Goal: Information Seeking & Learning: Learn about a topic

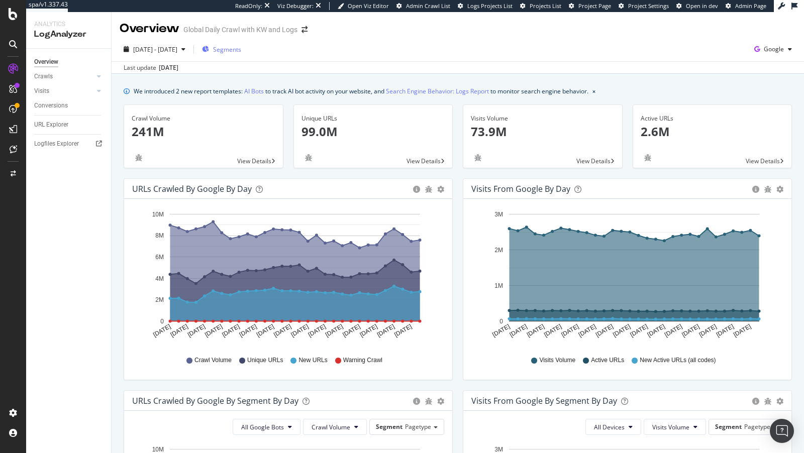
click at [240, 47] on div "Segments" at bounding box center [221, 49] width 39 height 9
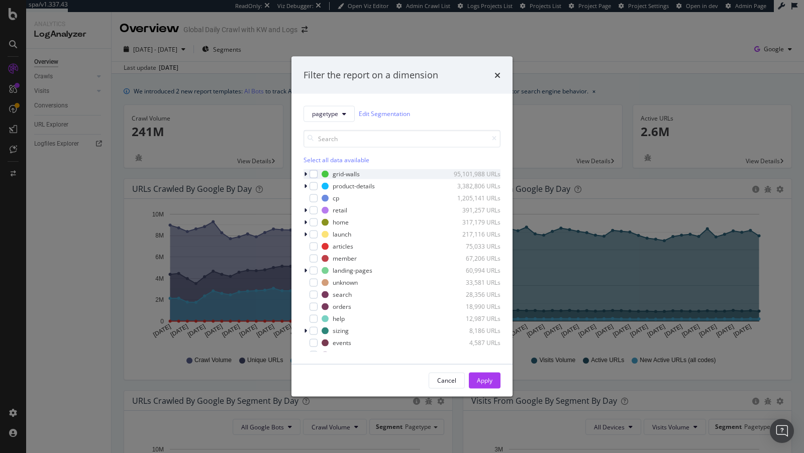
click at [307, 173] on icon "modal" at bounding box center [305, 174] width 3 height 6
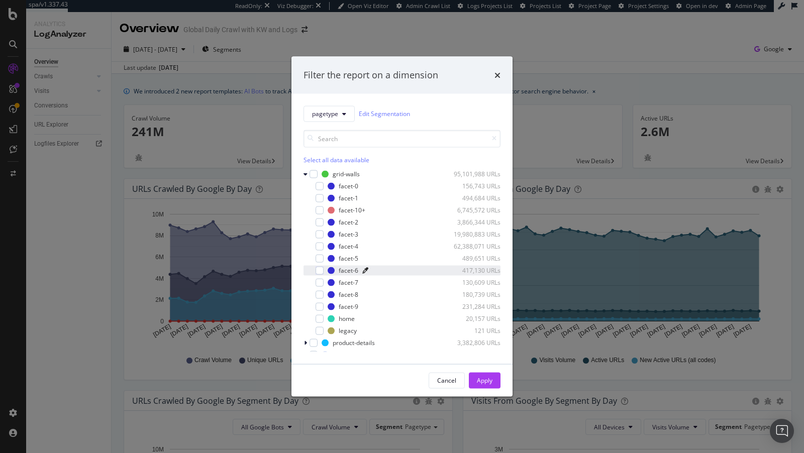
click at [362, 269] on icon "modal" at bounding box center [365, 270] width 6 height 6
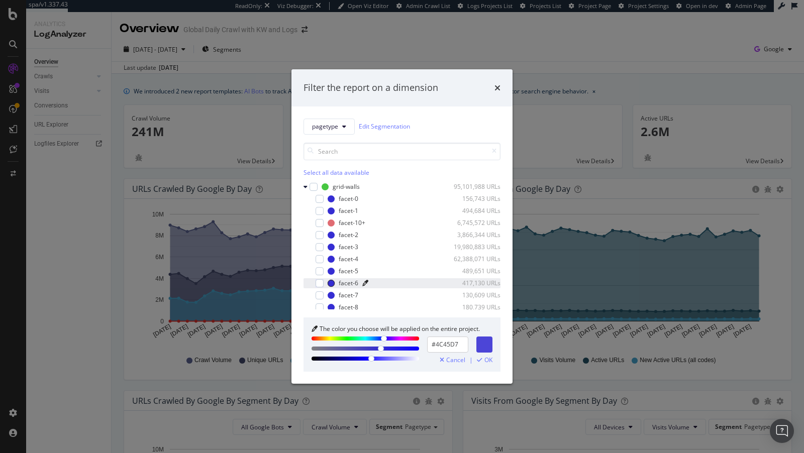
drag, startPoint x: 365, startPoint y: 359, endPoint x: 370, endPoint y: 365, distance: 7.9
click at [371, 365] on div "The color you choose will be applied on the entire project. #4C45D7 Cancel | OK" at bounding box center [402, 345] width 197 height 54
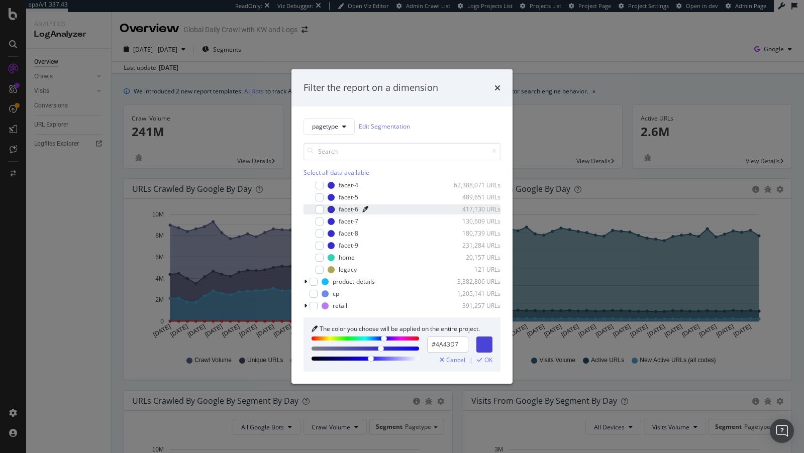
scroll to position [42, 0]
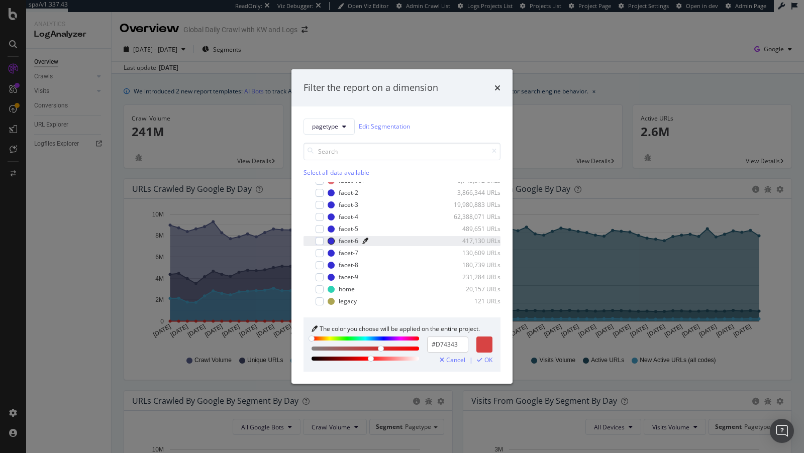
drag, startPoint x: 384, startPoint y: 337, endPoint x: 238, endPoint y: 339, distance: 145.8
click at [238, 339] on div "Filter the report on a dimension pagetype Edit Segmentation Select all data ava…" at bounding box center [402, 226] width 804 height 453
type input "#FF1A1A"
drag, startPoint x: 379, startPoint y: 347, endPoint x: 440, endPoint y: 359, distance: 62.6
click at [440, 359] on div "The color you choose will be applied on the entire project. #FF1A1A Cancel | OK" at bounding box center [402, 345] width 197 height 54
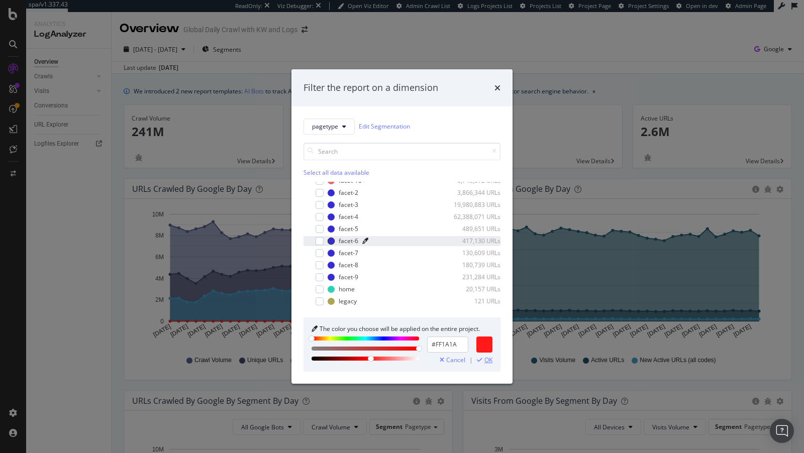
click at [487, 361] on span "OK" at bounding box center [489, 360] width 8 height 7
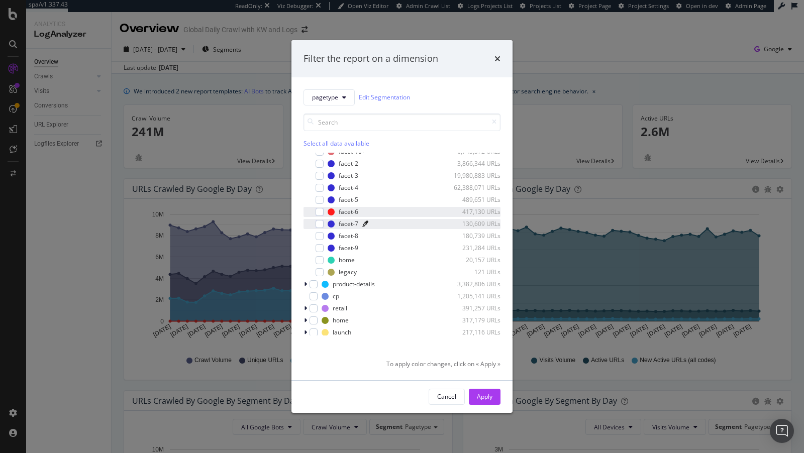
click at [363, 223] on icon "modal" at bounding box center [365, 224] width 6 height 6
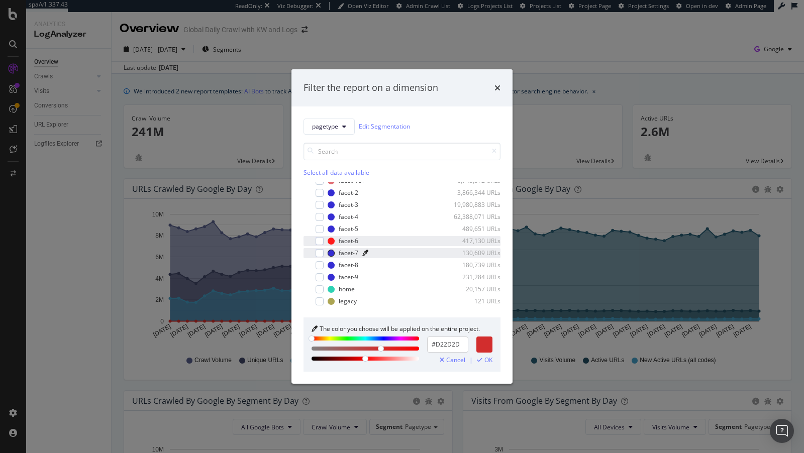
drag, startPoint x: 385, startPoint y: 338, endPoint x: 277, endPoint y: 318, distance: 110.0
click at [277, 318] on div "Filter the report on a dimension pagetype Edit Segmentation Select all data ava…" at bounding box center [402, 226] width 804 height 453
type input "#D2722D"
drag, startPoint x: 312, startPoint y: 340, endPoint x: 319, endPoint y: 339, distance: 7.6
click at [319, 339] on div "modal" at bounding box center [319, 339] width 6 height 6
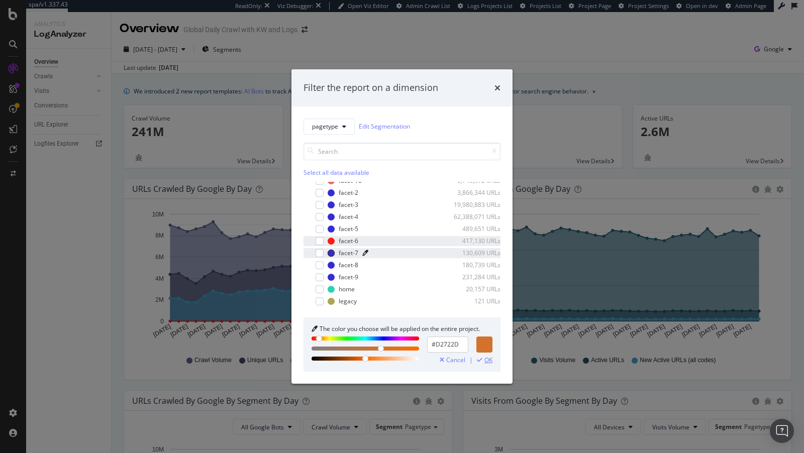
click at [486, 359] on span "OK" at bounding box center [489, 360] width 8 height 7
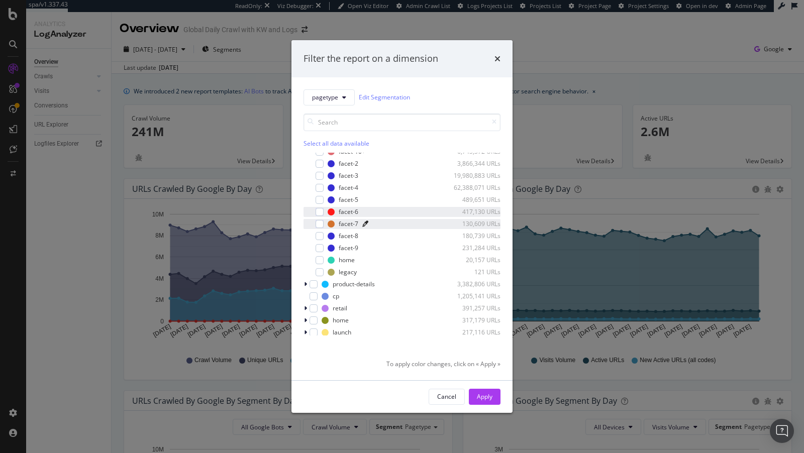
click at [364, 223] on icon "modal" at bounding box center [365, 224] width 6 height 6
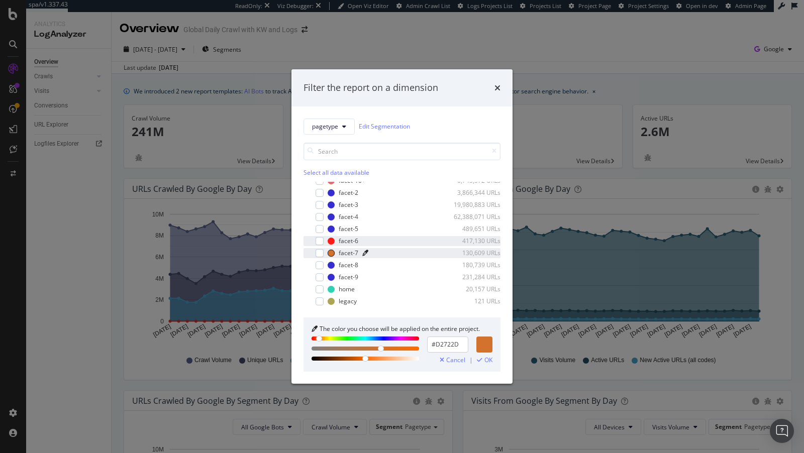
click at [362, 252] on icon "modal" at bounding box center [365, 253] width 6 height 6
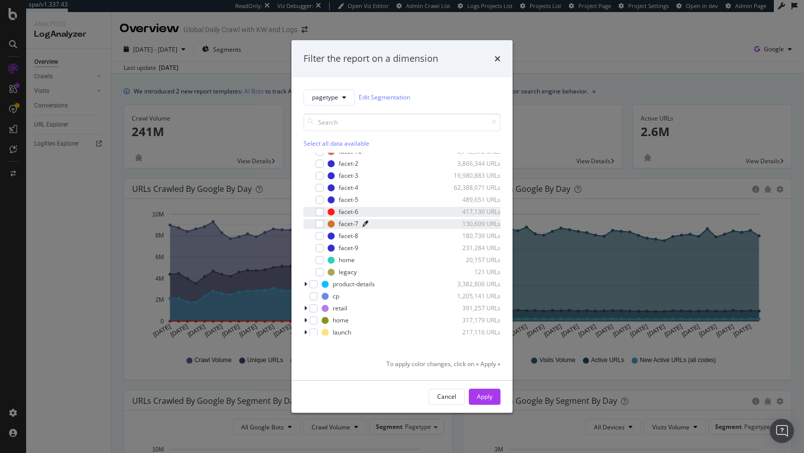
click at [362, 224] on icon "modal" at bounding box center [365, 224] width 6 height 6
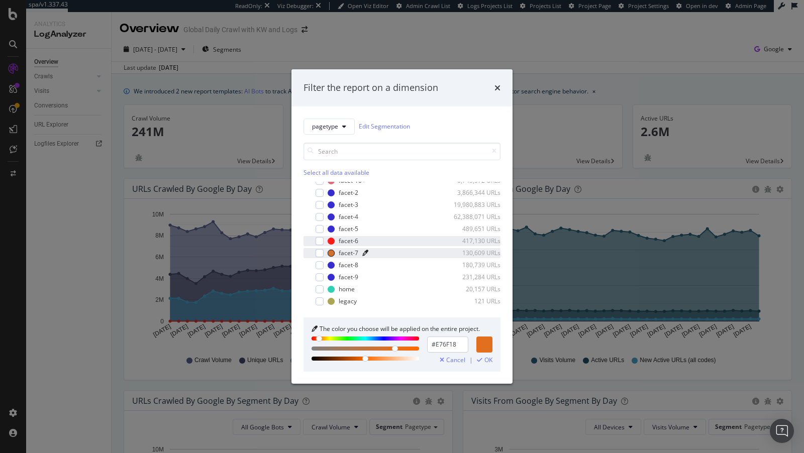
type input "#E86E17"
drag, startPoint x: 387, startPoint y: 349, endPoint x: 400, endPoint y: 349, distance: 13.1
click at [400, 349] on div "modal" at bounding box center [403, 350] width 6 height 6
click at [489, 358] on span "OK" at bounding box center [489, 360] width 8 height 7
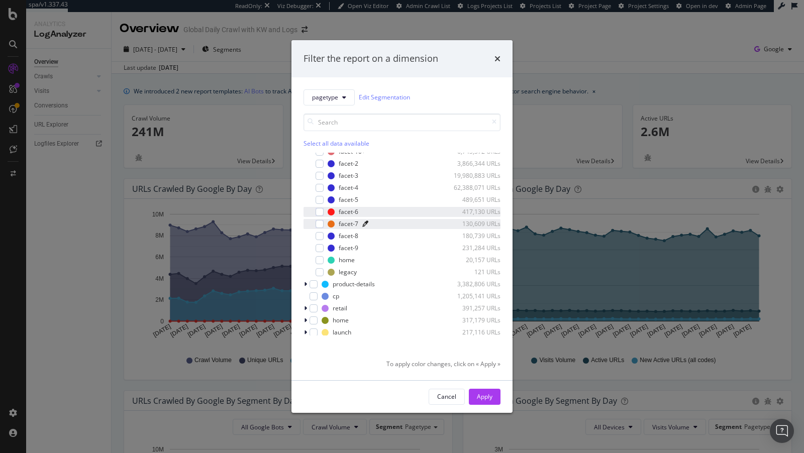
click at [364, 225] on icon "modal" at bounding box center [365, 224] width 6 height 6
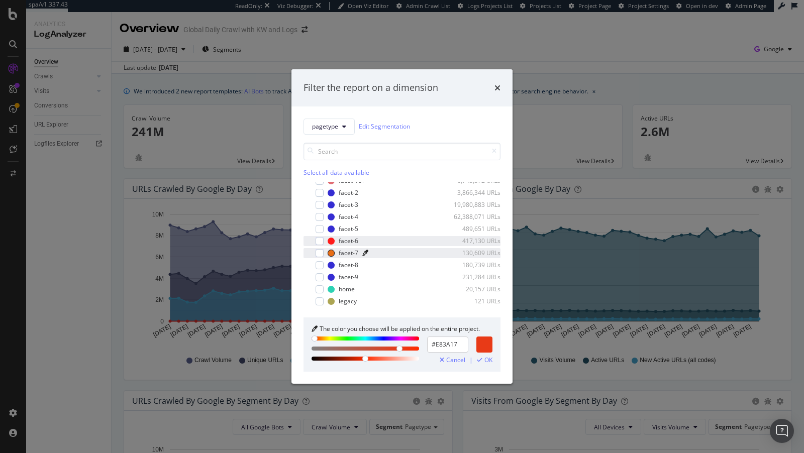
drag, startPoint x: 320, startPoint y: 338, endPoint x: 315, endPoint y: 337, distance: 5.1
click at [315, 337] on div "modal" at bounding box center [315, 339] width 6 height 6
drag, startPoint x: 403, startPoint y: 349, endPoint x: 395, endPoint y: 348, distance: 8.2
click at [395, 348] on div "modal" at bounding box center [398, 350] width 6 height 6
type input "#E75B3E"
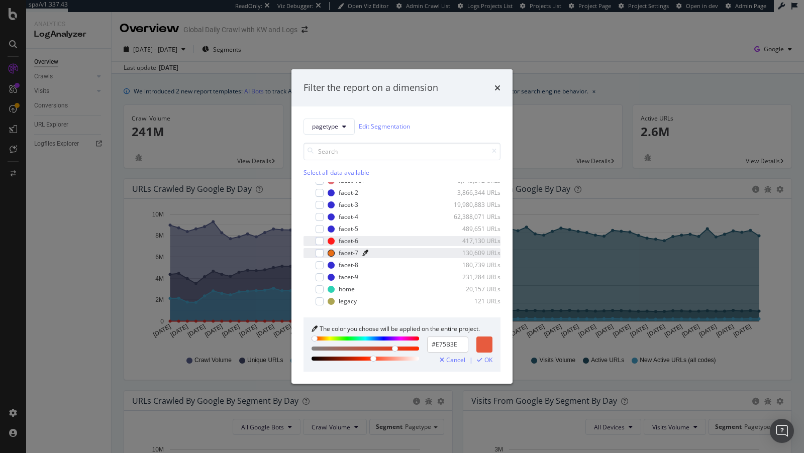
click at [373, 357] on div "modal" at bounding box center [366, 359] width 108 height 4
click at [488, 362] on span "OK" at bounding box center [489, 360] width 8 height 7
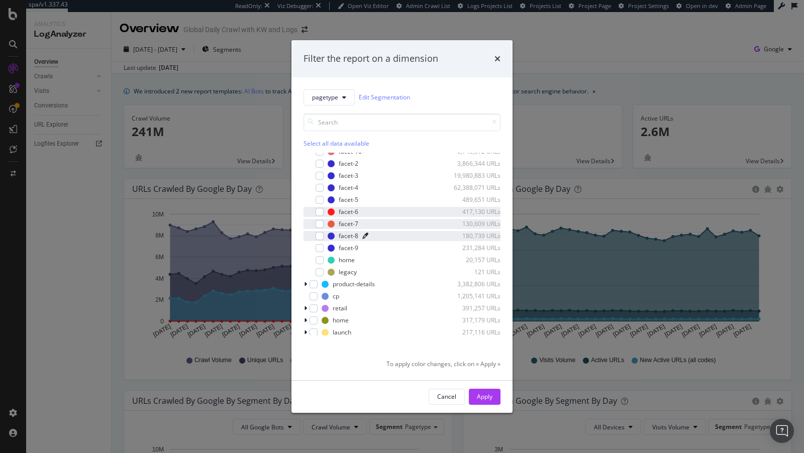
click at [366, 236] on icon "modal" at bounding box center [365, 236] width 6 height 6
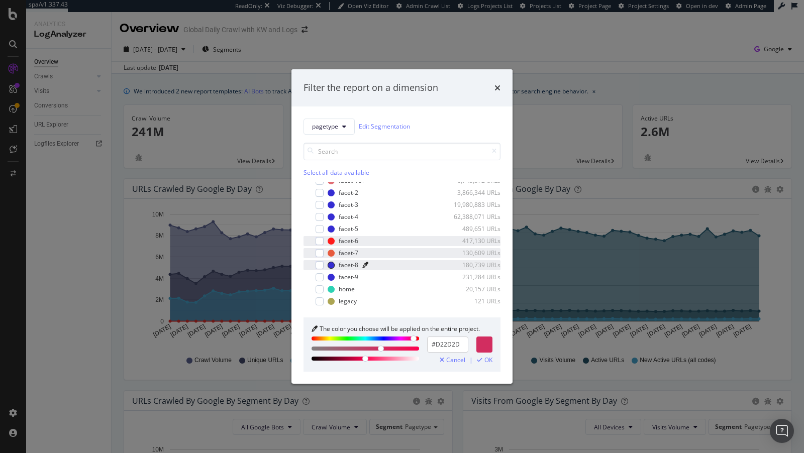
drag, startPoint x: 384, startPoint y: 338, endPoint x: 454, endPoint y: 352, distance: 72.3
click at [454, 352] on div "#D22D2D" at bounding box center [402, 349] width 181 height 24
click at [409, 349] on div "modal" at bounding box center [366, 349] width 108 height 4
type input "#F87979"
click at [390, 357] on div "modal" at bounding box center [366, 359] width 108 height 4
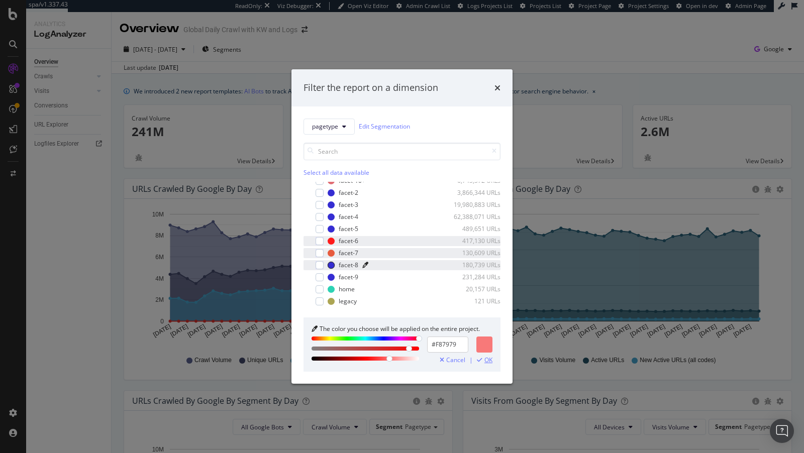
click at [492, 357] on span "OK" at bounding box center [489, 360] width 8 height 7
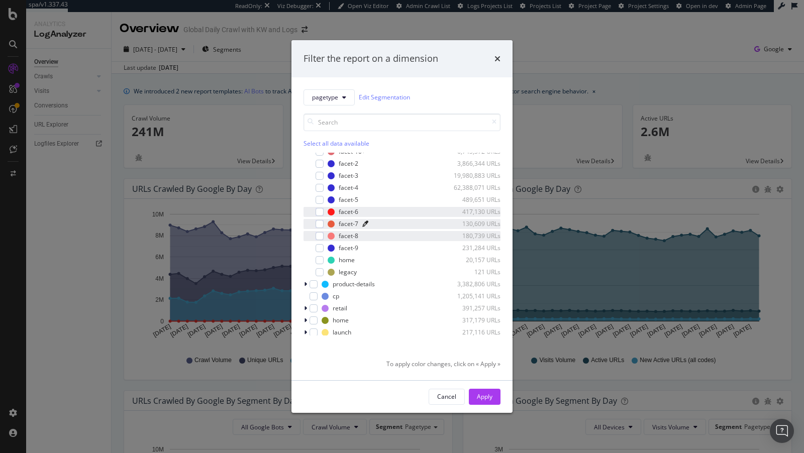
click at [363, 224] on icon "modal" at bounding box center [365, 224] width 6 height 6
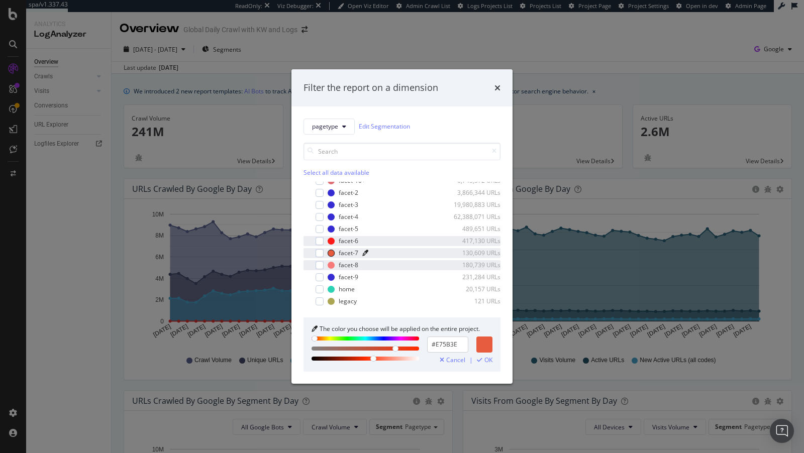
drag, startPoint x: 317, startPoint y: 334, endPoint x: 304, endPoint y: 339, distance: 13.7
click at [304, 339] on div "The color you choose will be applied on the entire project. #E75B3E Cancel | OK" at bounding box center [402, 345] width 197 height 54
drag, startPoint x: 370, startPoint y: 358, endPoint x: 363, endPoint y: 357, distance: 7.6
click at [363, 357] on div "modal" at bounding box center [363, 359] width 6 height 6
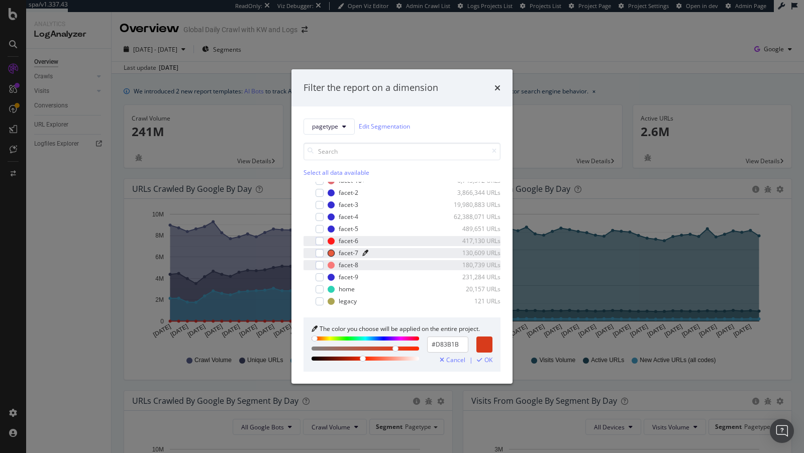
type input "#DA3C1B"
click at [485, 360] on span "OK" at bounding box center [489, 360] width 8 height 7
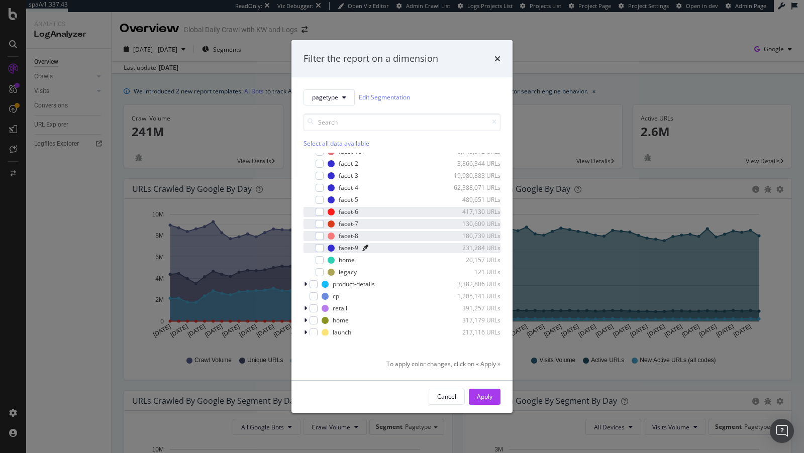
click at [366, 247] on icon "modal" at bounding box center [365, 248] width 6 height 6
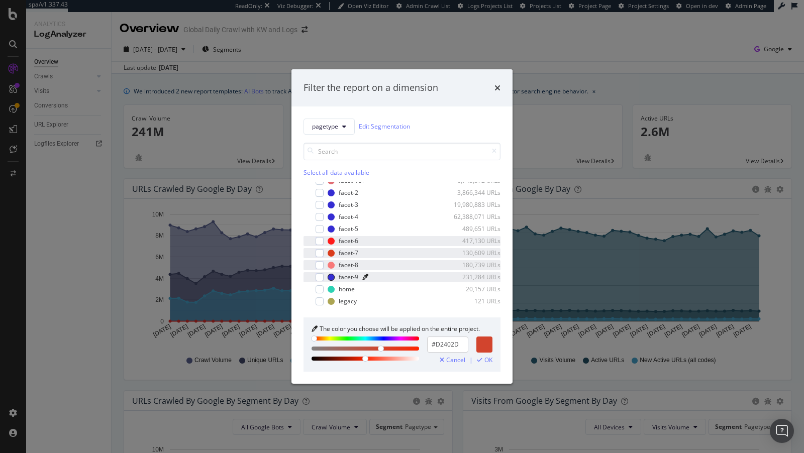
click at [314, 337] on div "modal" at bounding box center [366, 339] width 108 height 4
drag, startPoint x: 410, startPoint y: 348, endPoint x: 416, endPoint y: 348, distance: 5.5
click at [416, 348] on div "modal" at bounding box center [366, 349] width 108 height 4
type input "#FB2004"
click at [487, 359] on span "OK" at bounding box center [489, 360] width 8 height 7
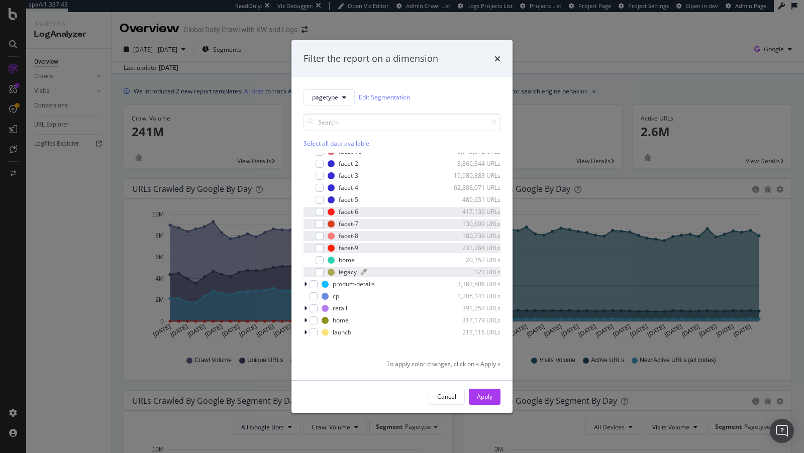
scroll to position [0, 0]
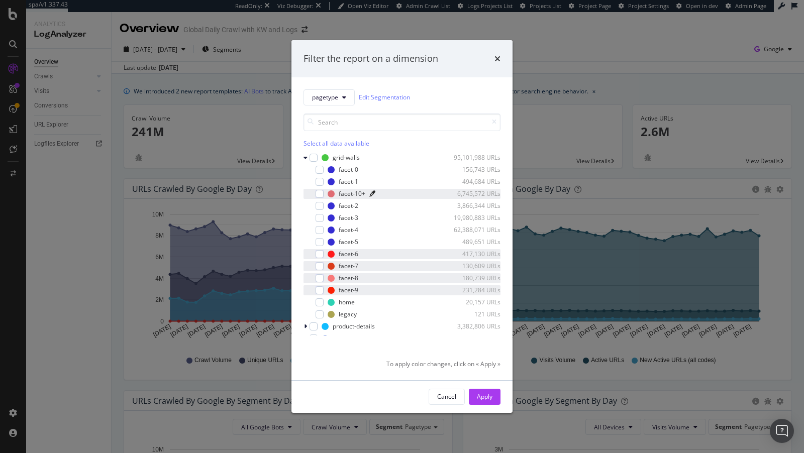
click at [370, 191] on icon "modal" at bounding box center [372, 194] width 6 height 6
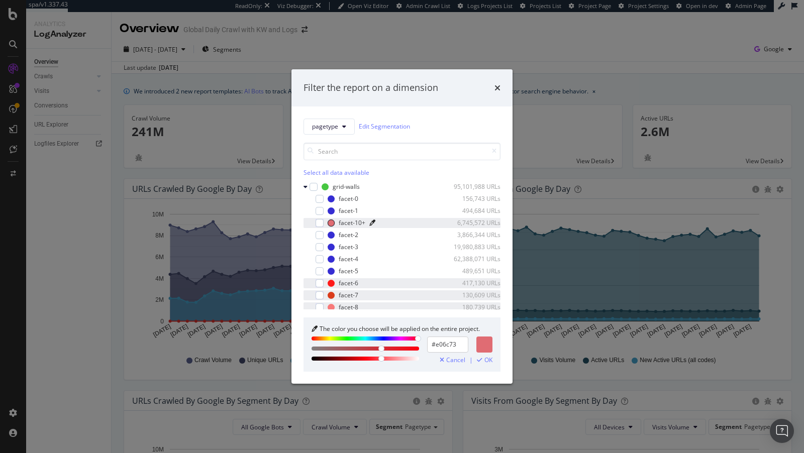
click at [403, 345] on div "modal" at bounding box center [366, 349] width 108 height 24
drag, startPoint x: 384, startPoint y: 349, endPoint x: 405, endPoint y: 351, distance: 21.7
click at [406, 351] on div "modal" at bounding box center [409, 350] width 6 height 6
type input "#EA101E"
drag, startPoint x: 379, startPoint y: 358, endPoint x: 364, endPoint y: 357, distance: 14.1
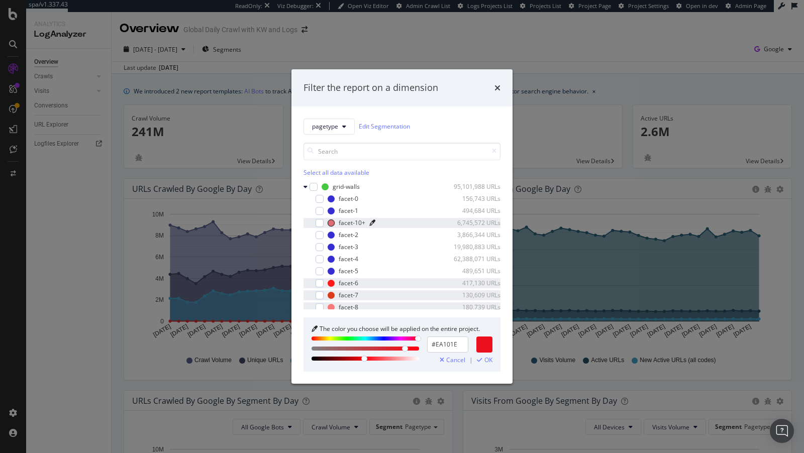
click at [364, 357] on div "modal" at bounding box center [364, 359] width 6 height 6
click at [483, 361] on div "OK" at bounding box center [485, 360] width 16 height 7
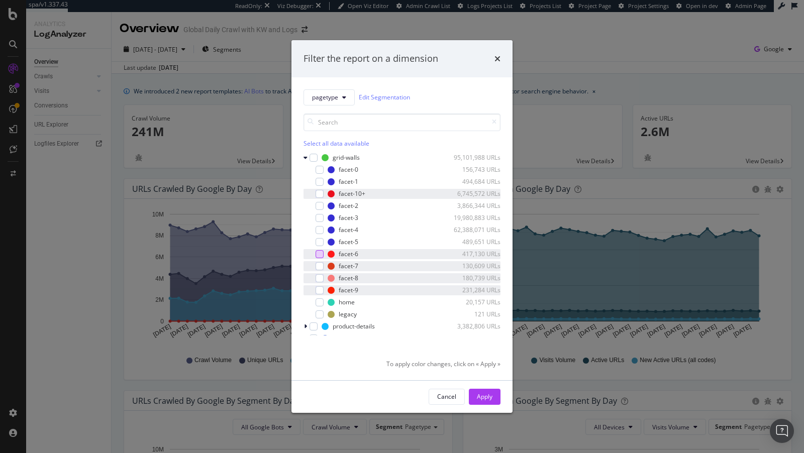
click at [319, 251] on div "modal" at bounding box center [320, 254] width 8 height 8
click at [322, 289] on div "modal" at bounding box center [320, 291] width 8 height 8
click at [321, 281] on div "modal" at bounding box center [320, 278] width 8 height 8
click at [320, 270] on div "facet-7 130,609 URLs" at bounding box center [402, 266] width 197 height 10
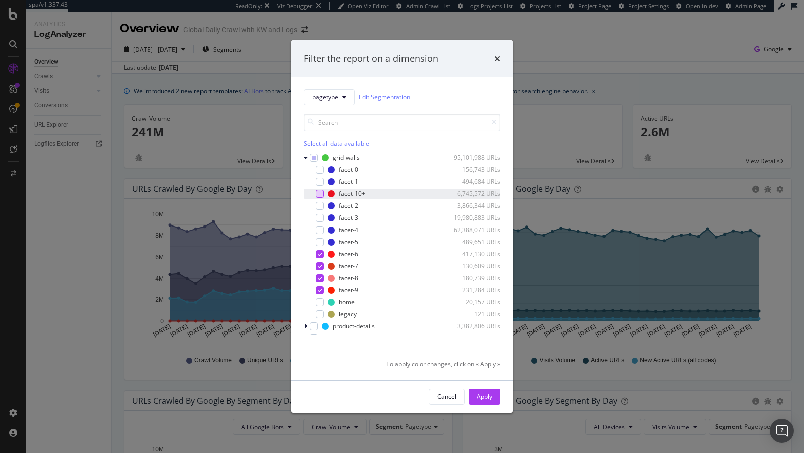
click at [321, 195] on div "modal" at bounding box center [320, 194] width 8 height 8
click at [311, 157] on div "modal" at bounding box center [314, 158] width 8 height 8
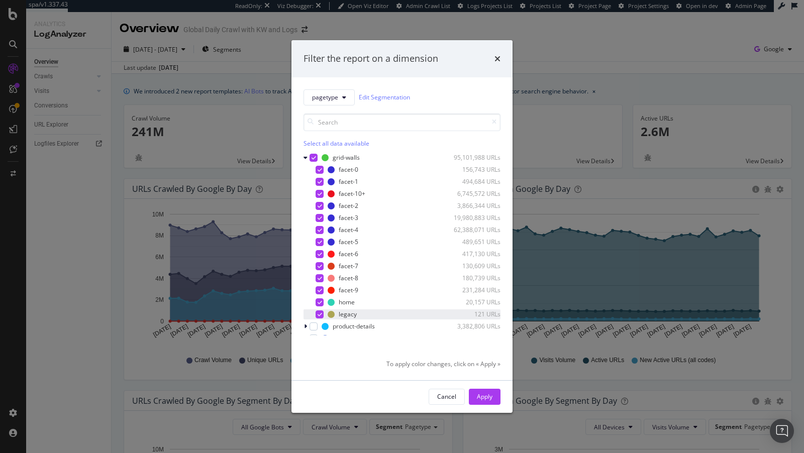
click at [322, 319] on div "legacy 121 URLs" at bounding box center [402, 315] width 197 height 10
click at [478, 397] on div "Apply" at bounding box center [485, 397] width 16 height 9
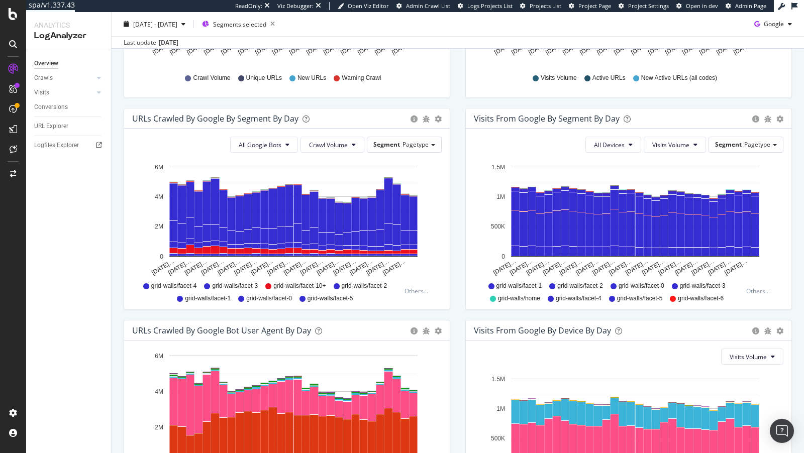
scroll to position [303, 0]
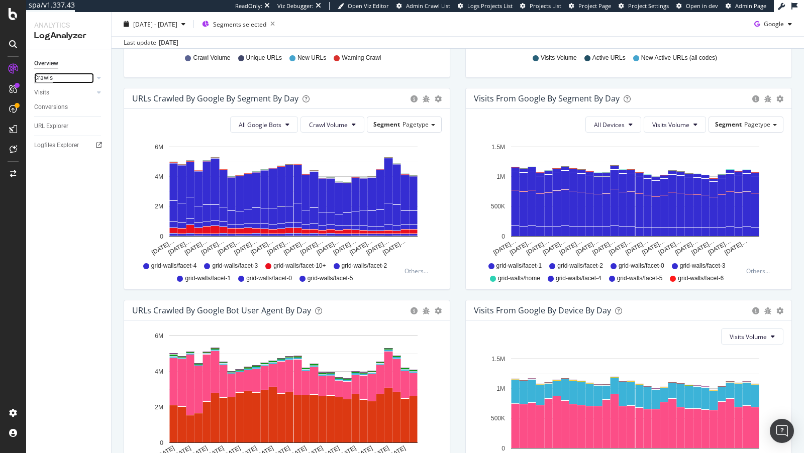
click at [45, 80] on div "Crawls" at bounding box center [43, 78] width 19 height 11
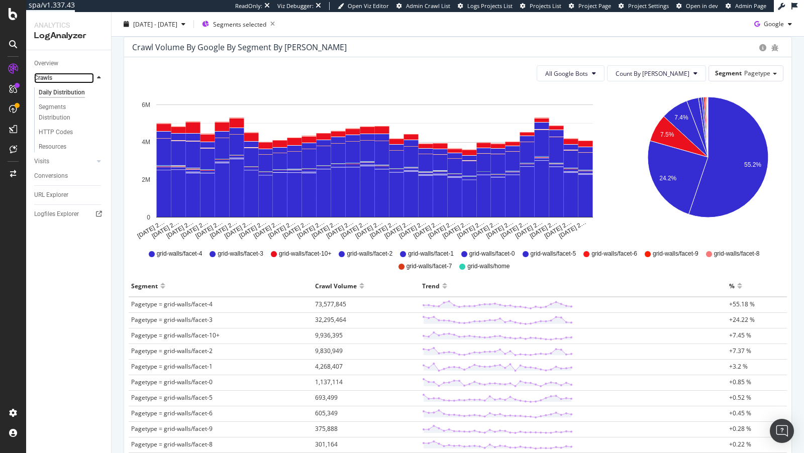
scroll to position [95, 0]
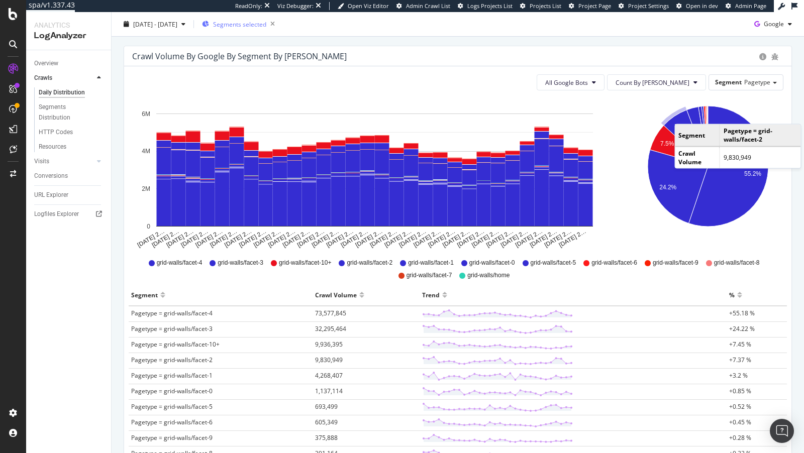
click at [254, 23] on span "Segments selected" at bounding box center [239, 24] width 53 height 9
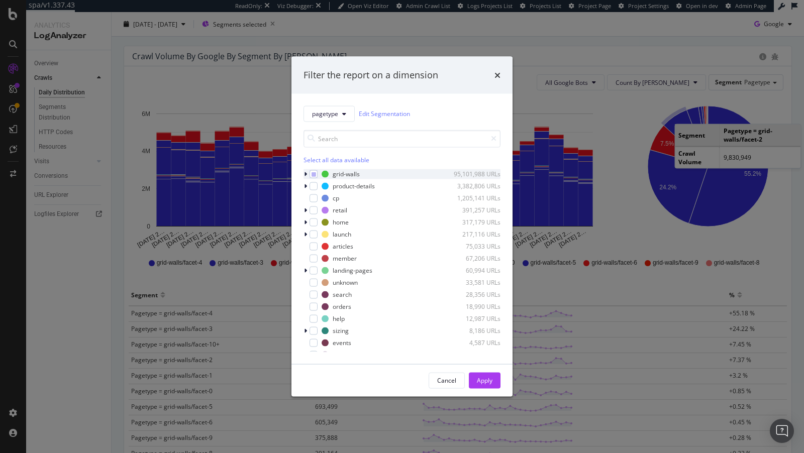
click at [305, 171] on icon "modal" at bounding box center [305, 174] width 3 height 6
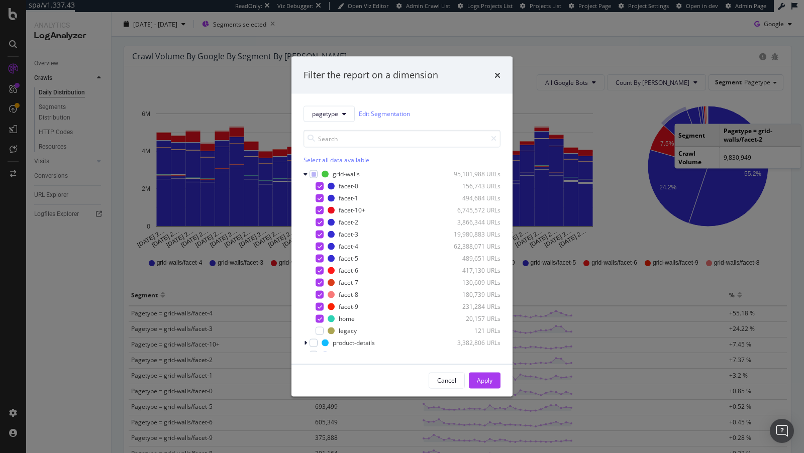
click at [238, 60] on div "Filter the report on a dimension pagetype Edit Segmentation Select all data ava…" at bounding box center [402, 226] width 804 height 453
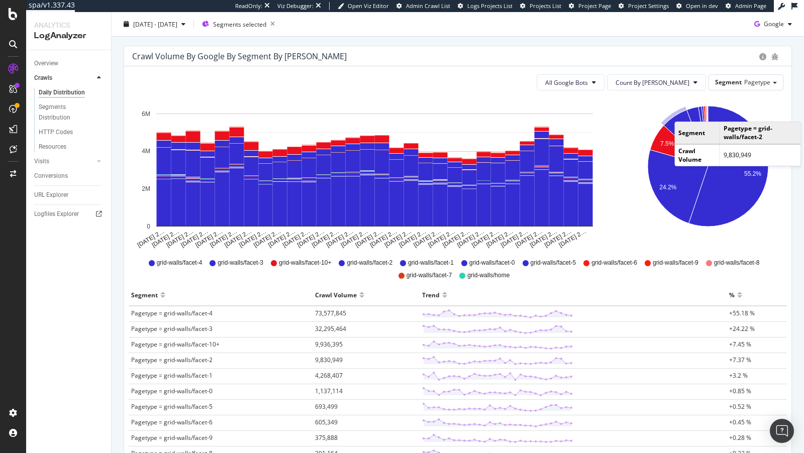
scroll to position [12, 0]
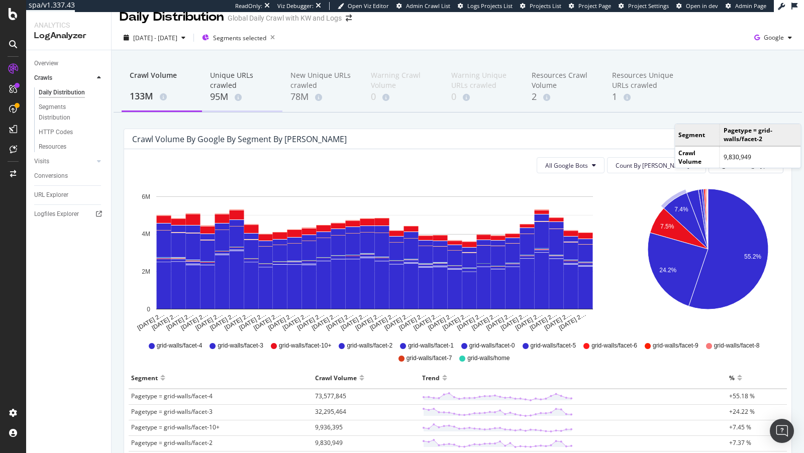
click at [229, 86] on div "Unique URLs crawled" at bounding box center [242, 80] width 64 height 20
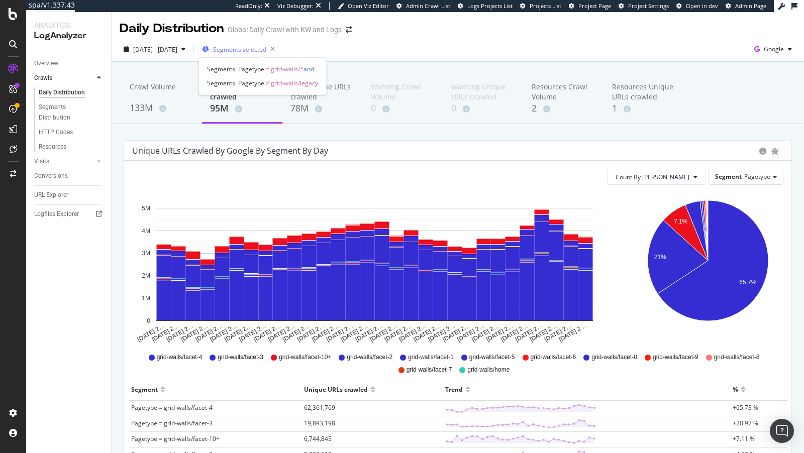
click at [266, 52] on span "Segments selected" at bounding box center [239, 49] width 53 height 9
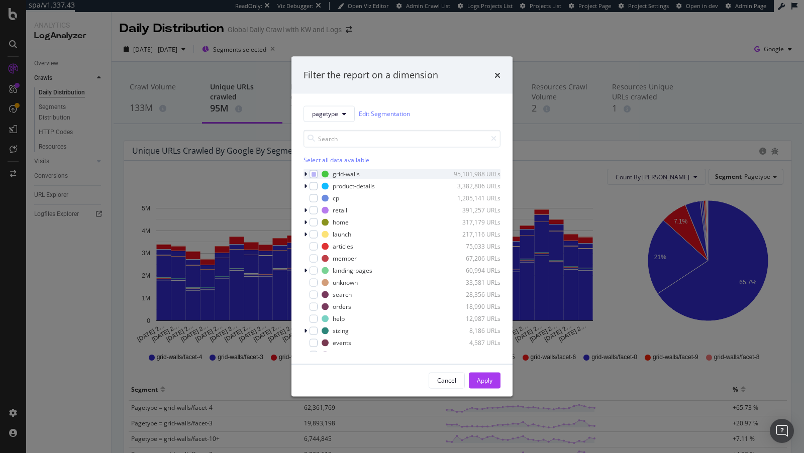
click at [305, 174] on icon "modal" at bounding box center [305, 174] width 3 height 6
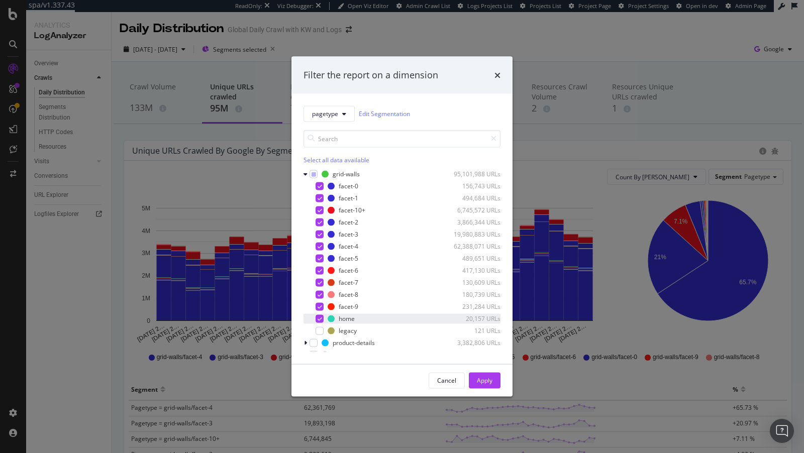
click at [315, 319] on div "modal" at bounding box center [313, 319] width 6 height 10
click at [319, 257] on icon "modal" at bounding box center [320, 258] width 5 height 5
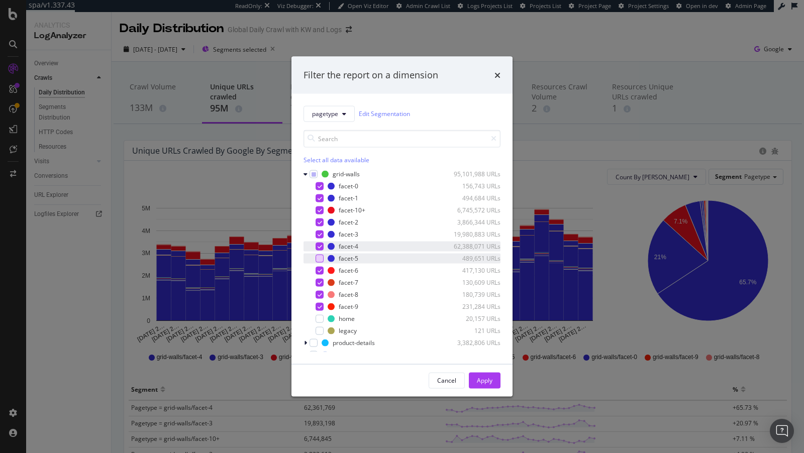
click at [319, 244] on icon "modal" at bounding box center [320, 246] width 5 height 5
click at [319, 235] on icon "modal" at bounding box center [320, 234] width 5 height 5
click at [319, 223] on icon "modal" at bounding box center [320, 222] width 5 height 5
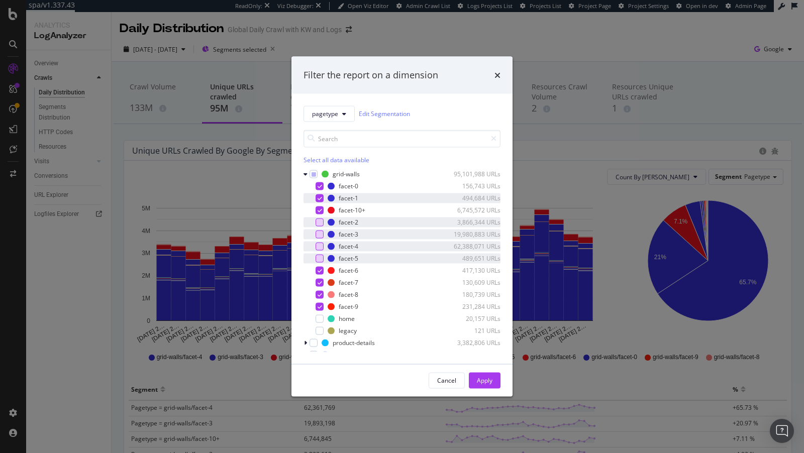
click at [319, 198] on icon "modal" at bounding box center [320, 198] width 5 height 5
click at [319, 183] on icon "modal" at bounding box center [320, 185] width 5 height 5
click at [489, 382] on div "Apply" at bounding box center [485, 381] width 16 height 9
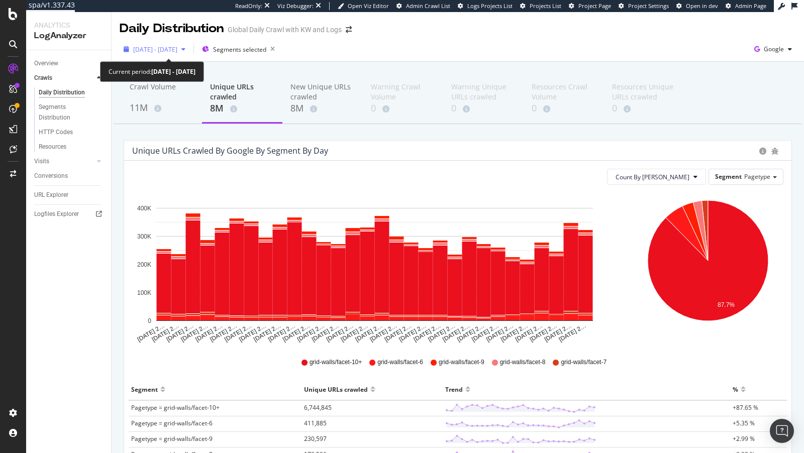
click at [177, 51] on span "[DATE] - [DATE]" at bounding box center [155, 49] width 44 height 9
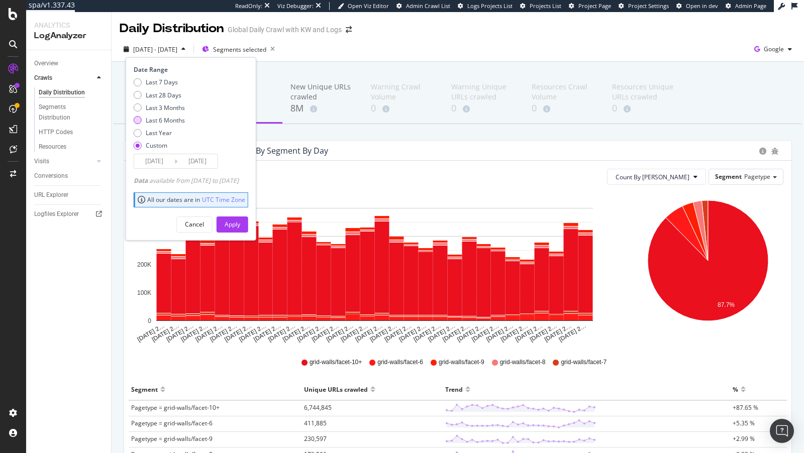
click at [172, 117] on div "Last 6 Months" at bounding box center [165, 120] width 39 height 9
type input "[DATE]"
click at [240, 220] on div "Apply" at bounding box center [233, 224] width 16 height 9
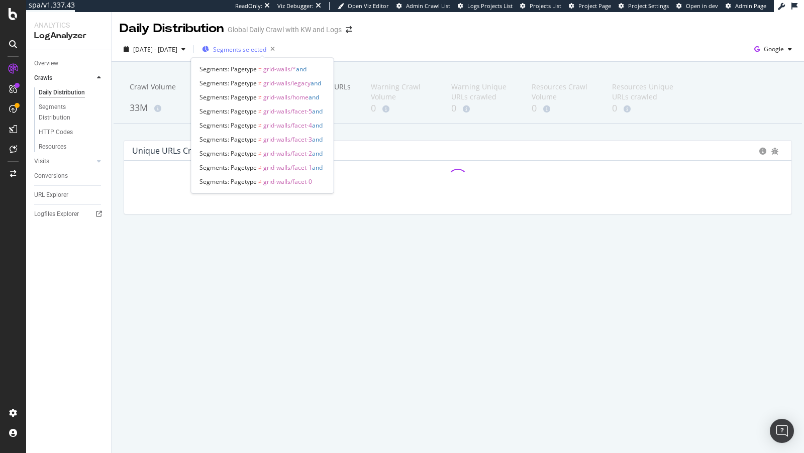
click at [260, 50] on span "Segments selected" at bounding box center [239, 49] width 53 height 9
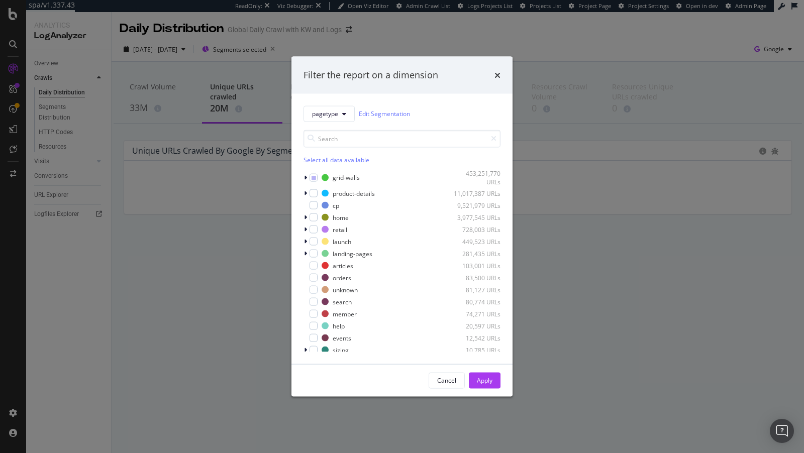
click at [177, 160] on div "Filter the report on a dimension pagetype Edit Segmentation Select all data ava…" at bounding box center [402, 226] width 804 height 453
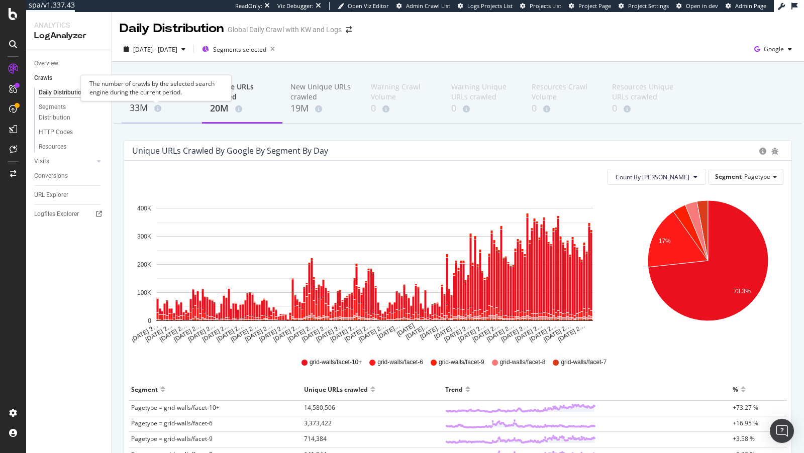
click at [151, 109] on span at bounding box center [155, 108] width 11 height 7
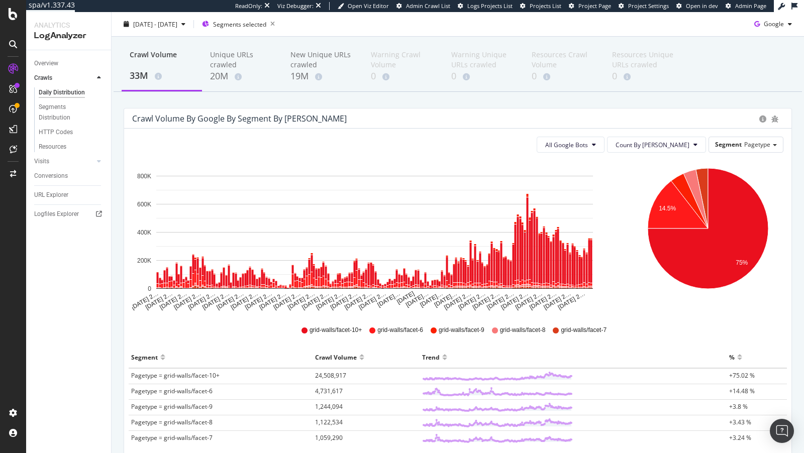
scroll to position [29, 0]
